Goal: Information Seeking & Learning: Learn about a topic

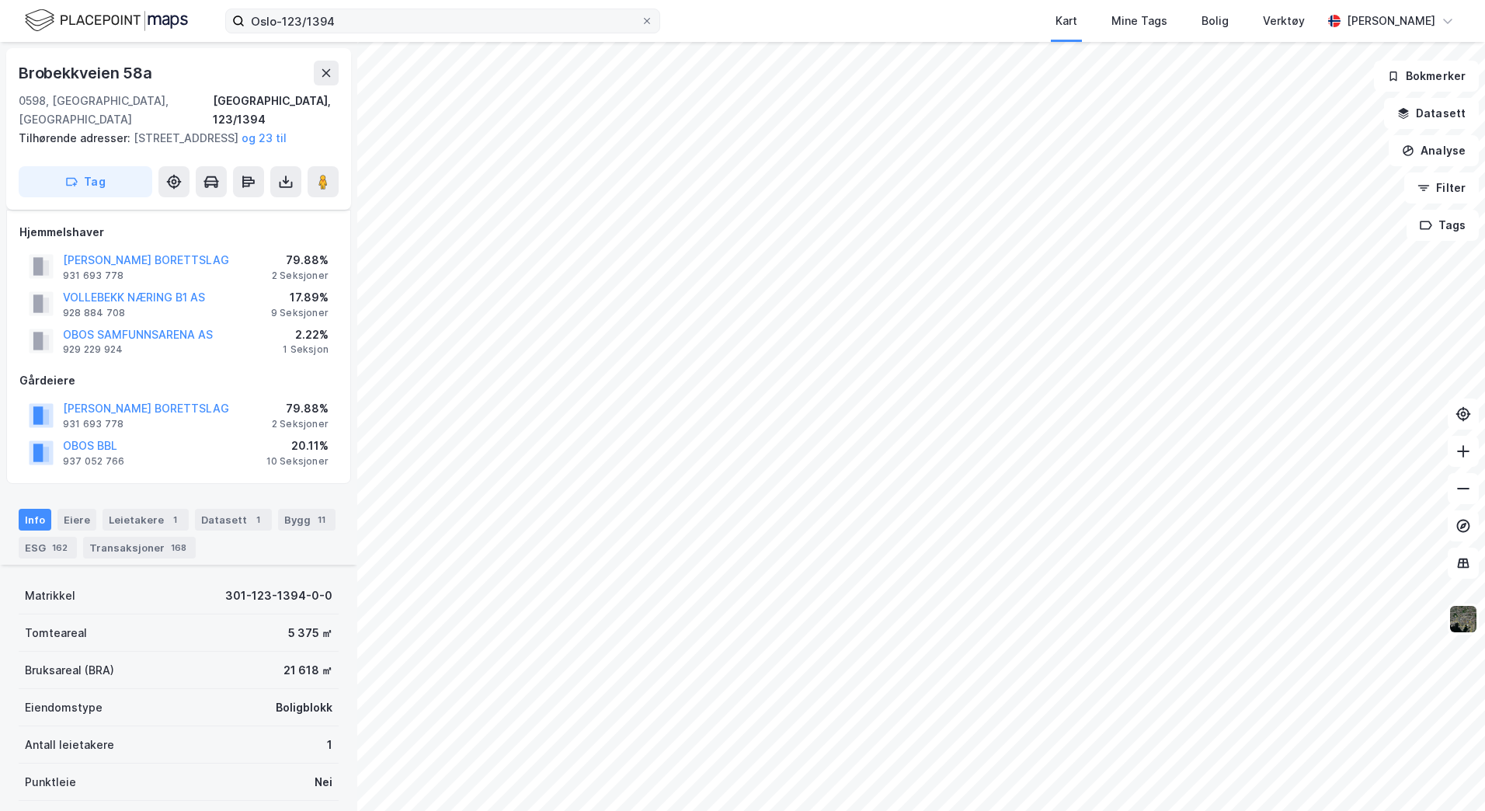
scroll to position [466, 0]
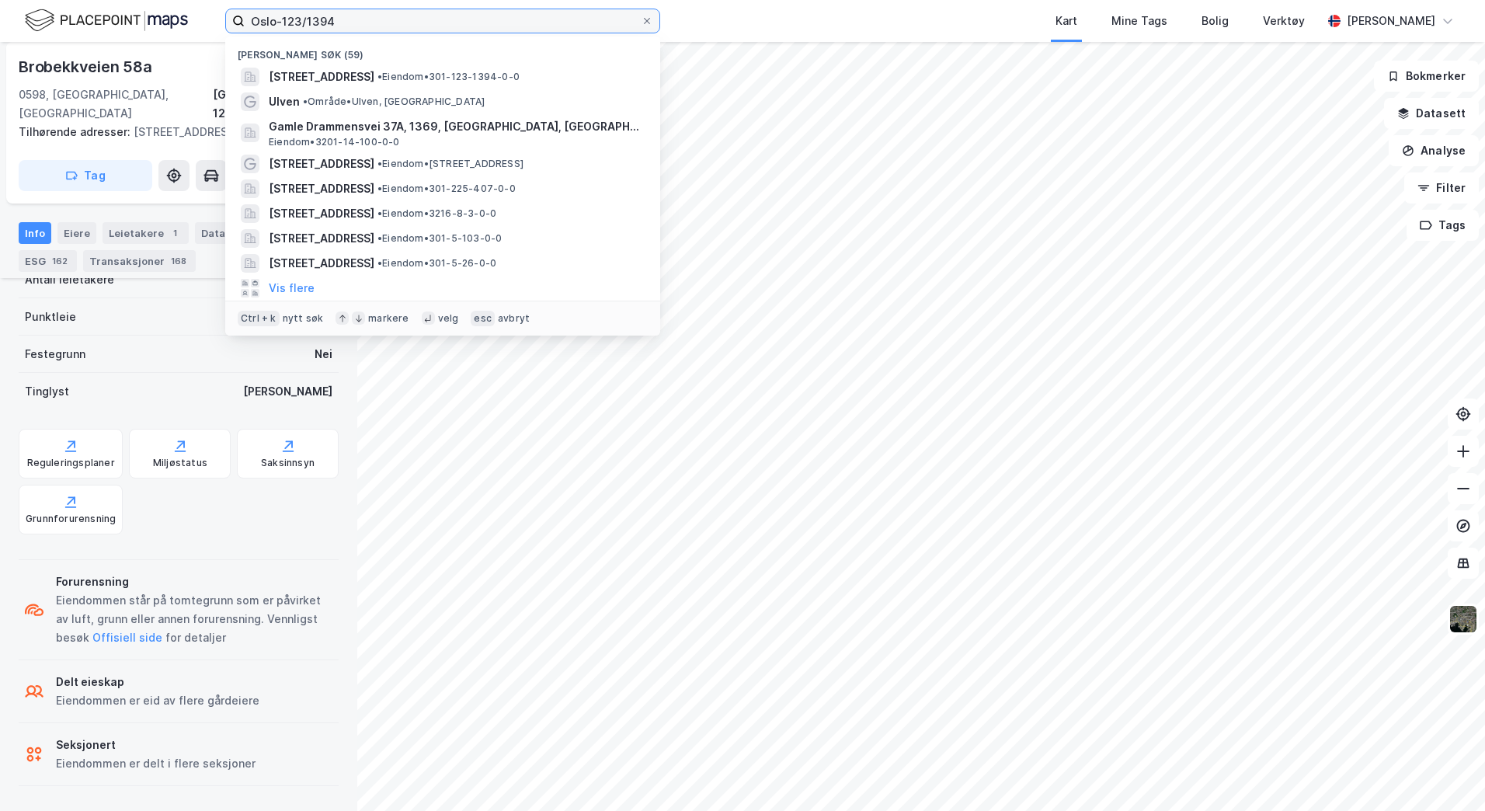
drag, startPoint x: 339, startPoint y: 20, endPoint x: 198, endPoint y: 8, distance: 141.9
click at [198, 8] on div "Oslo-123/1394 Nylige søk (59) Brobekkveien 58A, 0598, OSLO, OSLO • Eiendom • 30…" at bounding box center [742, 21] width 1485 height 42
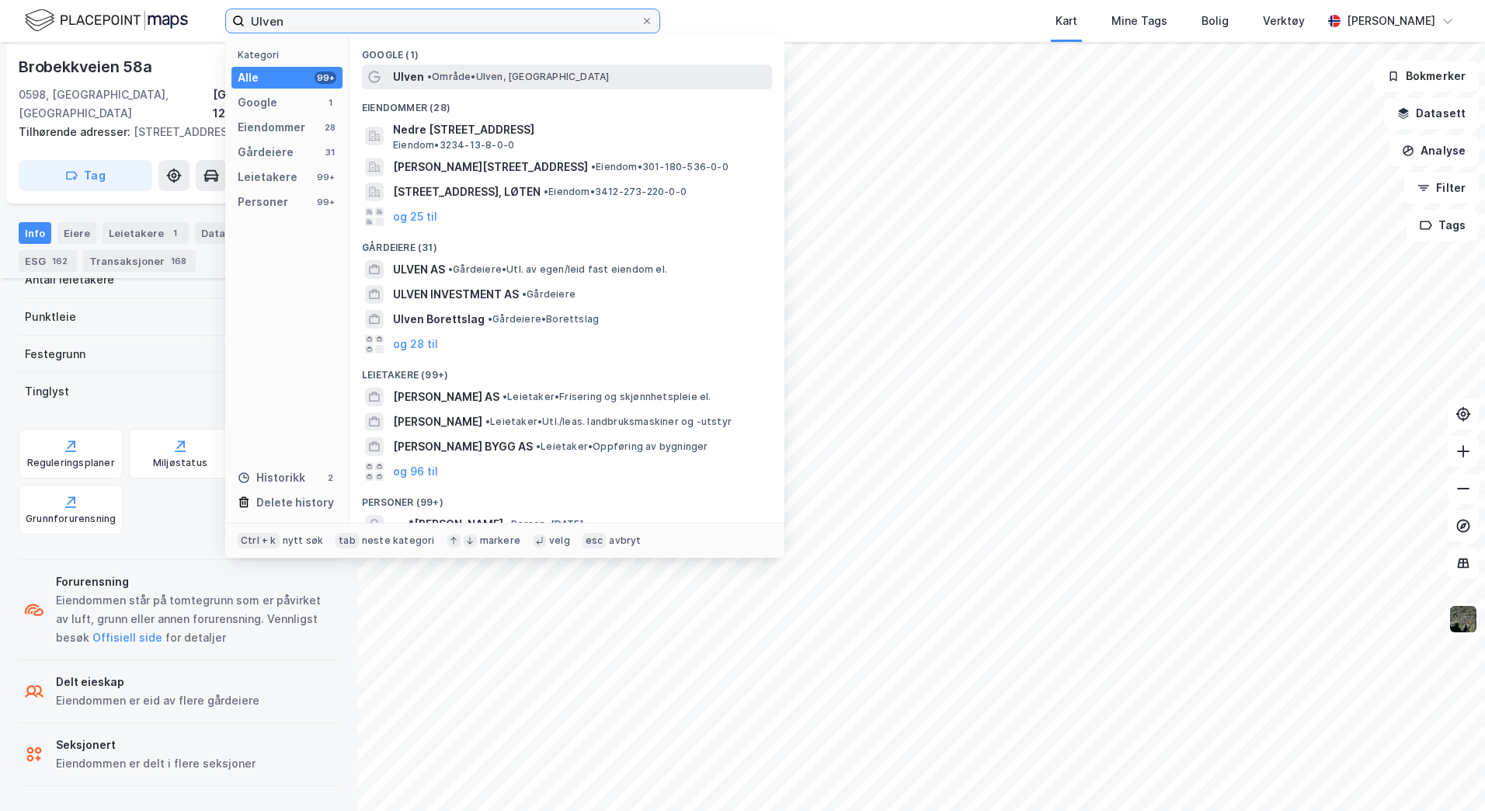
type input "Ulven"
click at [592, 74] on div "Ulven • Område • [GEOGRAPHIC_DATA], [GEOGRAPHIC_DATA]" at bounding box center [581, 77] width 376 height 19
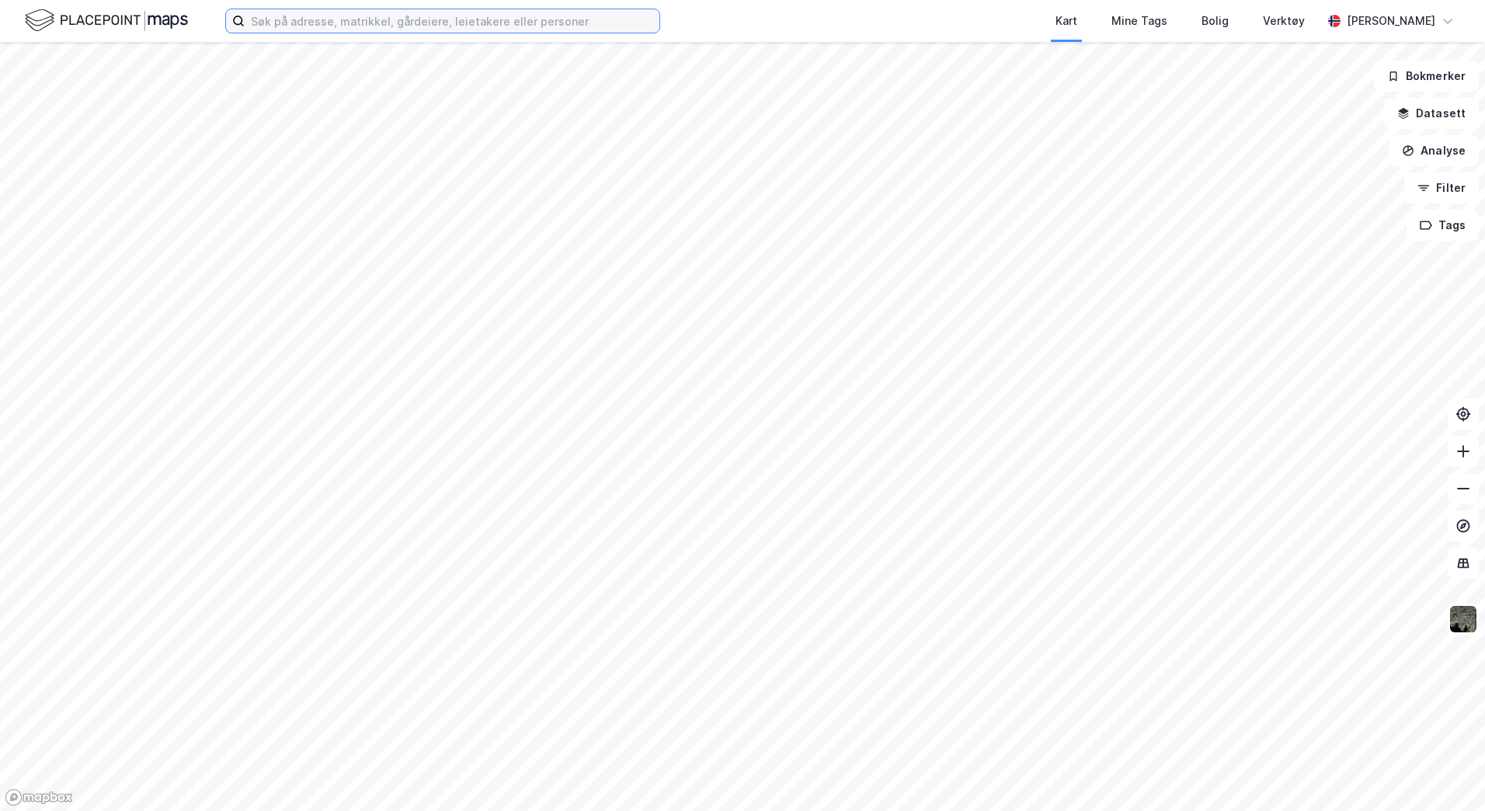
click at [512, 18] on input at bounding box center [452, 20] width 415 height 23
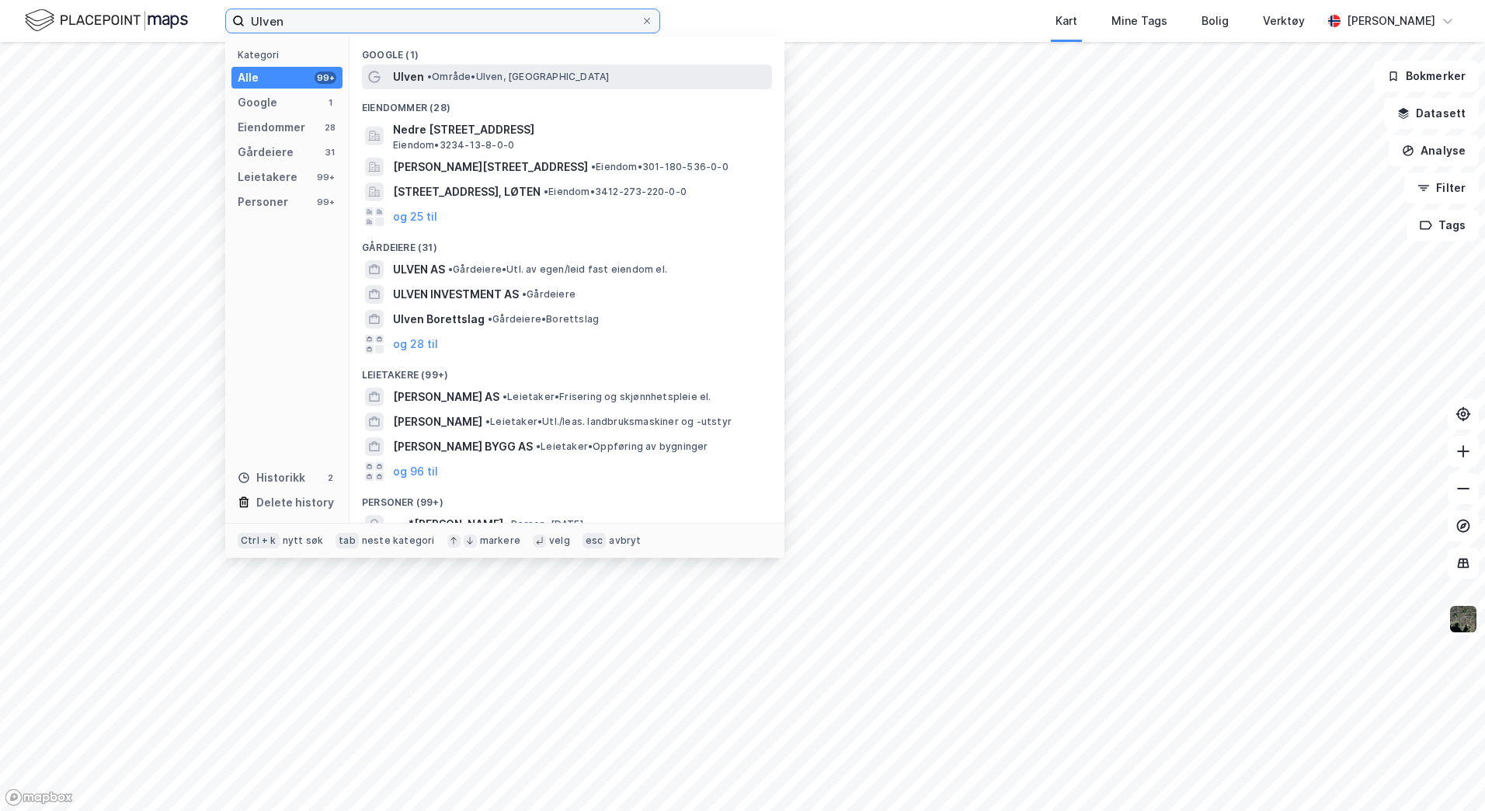
type input "Ulven"
click at [543, 76] on div "Ulven • Område • [GEOGRAPHIC_DATA], [GEOGRAPHIC_DATA]" at bounding box center [581, 77] width 376 height 19
